Goal: Transaction & Acquisition: Purchase product/service

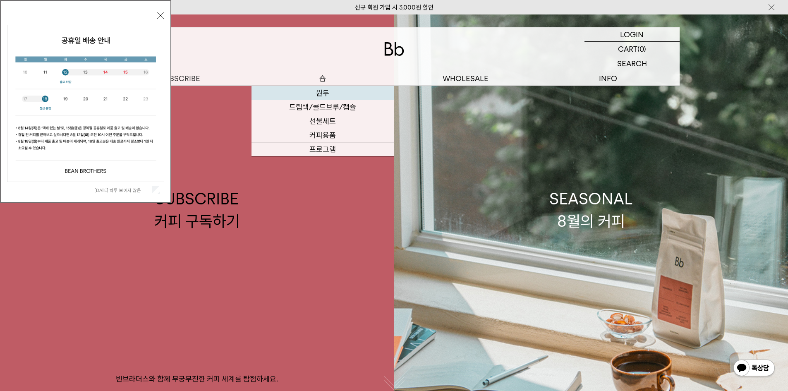
click at [332, 93] on link "원두" at bounding box center [322, 93] width 143 height 14
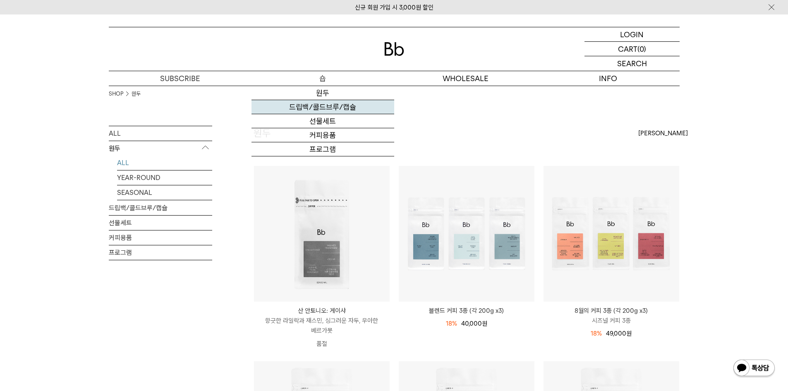
click at [325, 103] on link "드립백/콜드브루/캡슐" at bounding box center [322, 107] width 143 height 14
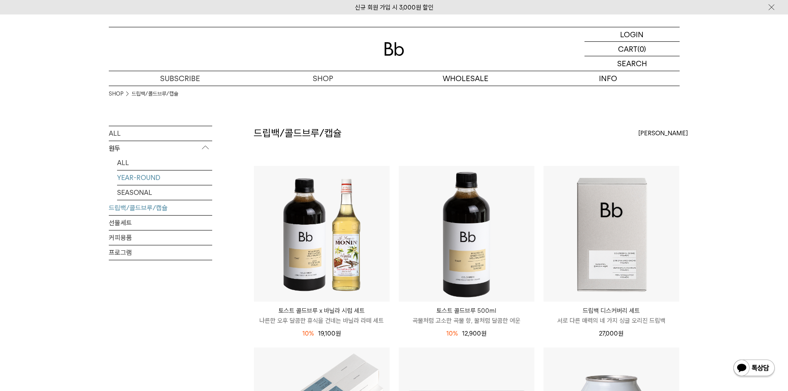
click at [140, 175] on link "YEAR-ROUND" at bounding box center [164, 177] width 95 height 14
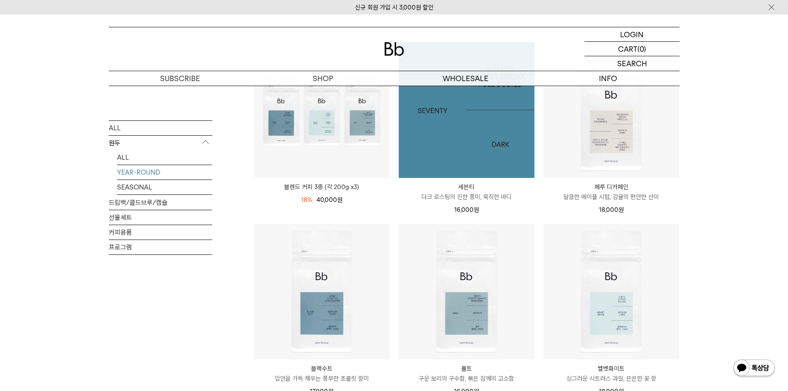
scroll to position [207, 0]
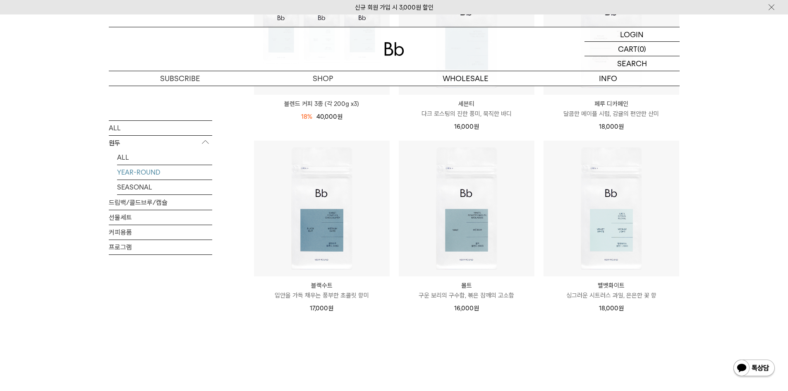
click at [114, 188] on ul "ALL YEAR-ROUND SEASONAL" at bounding box center [160, 172] width 103 height 45
click at [119, 186] on link "SEASONAL" at bounding box center [164, 186] width 95 height 14
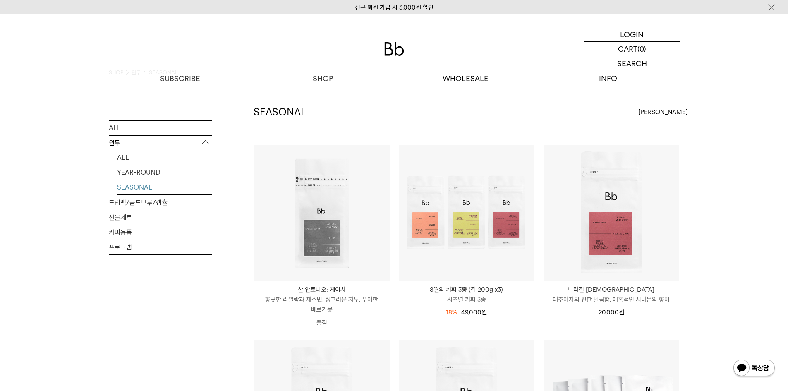
scroll to position [41, 0]
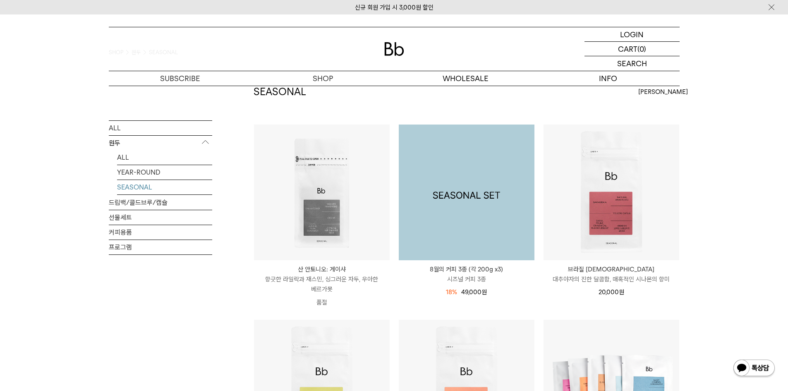
click at [482, 192] on img at bounding box center [467, 192] width 136 height 136
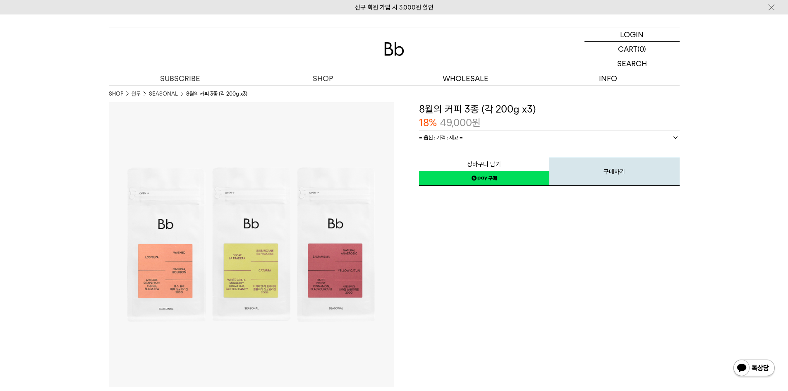
click at [518, 126] on div "18% 49,000 원" at bounding box center [549, 123] width 260 height 14
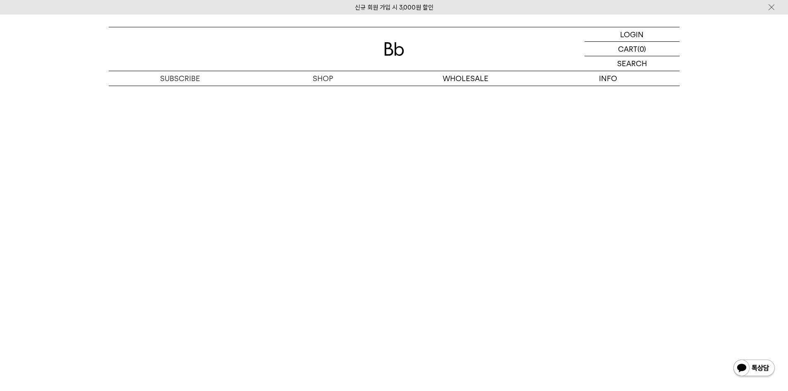
scroll to position [1985, 0]
